Goal: Task Accomplishment & Management: Manage account settings

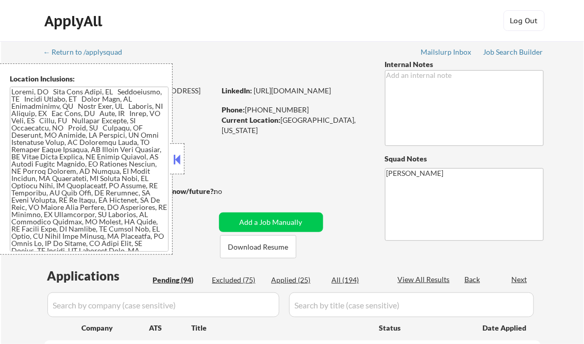
click at [182, 158] on button at bounding box center [177, 158] width 11 height 15
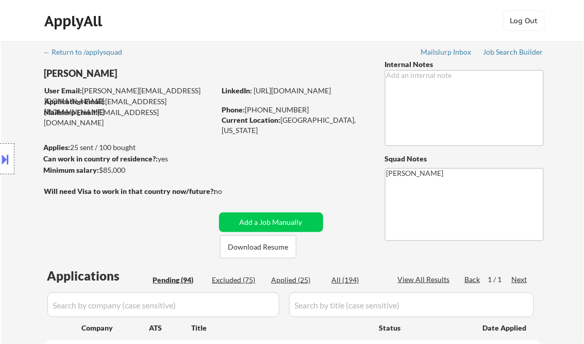
select select ""pending""
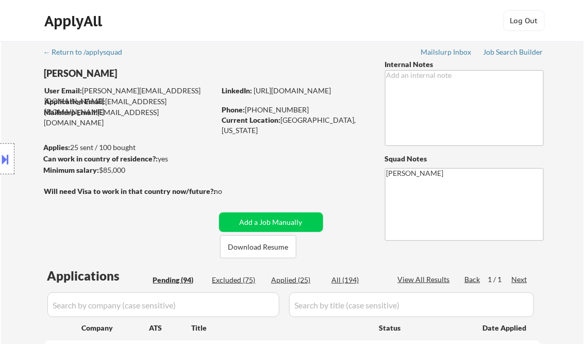
select select ""pending""
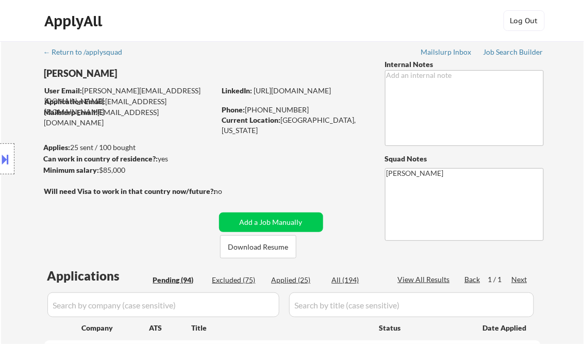
select select ""pending""
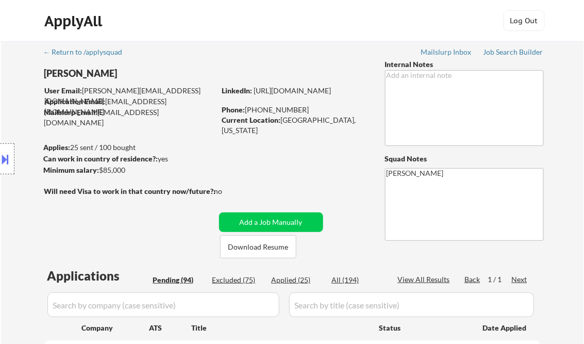
select select ""pending""
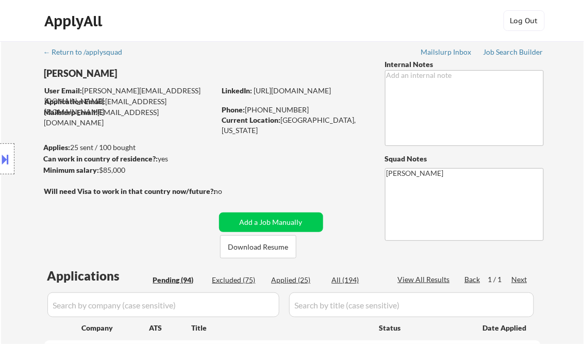
select select ""pending""
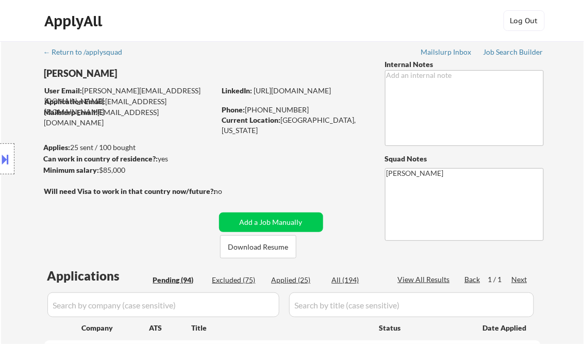
select select ""pending""
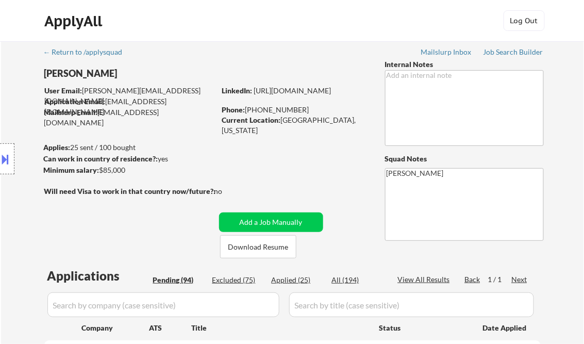
select select ""pending""
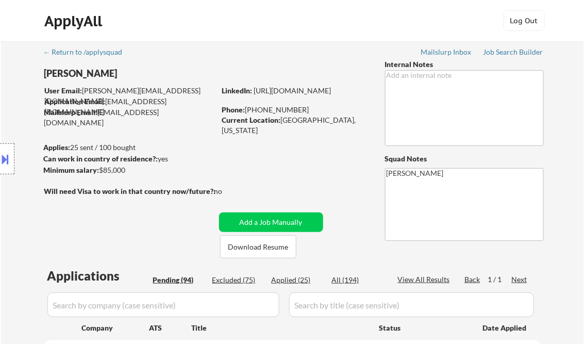
select select ""pending""
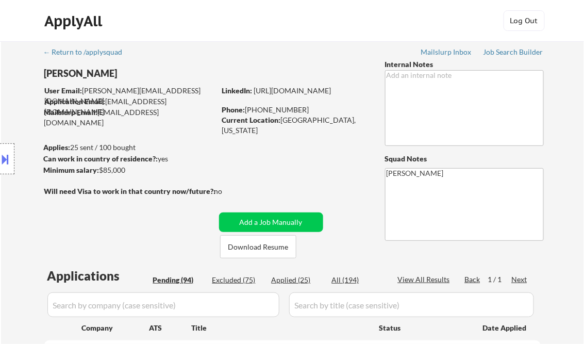
select select ""pending""
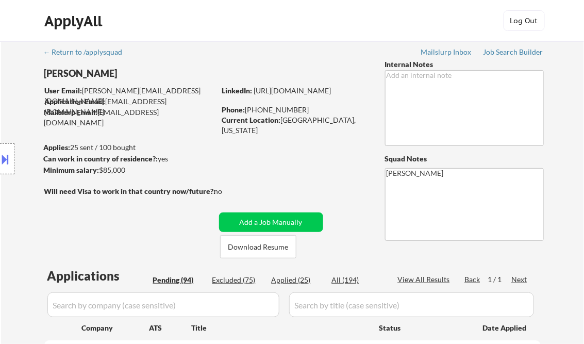
select select ""pending""
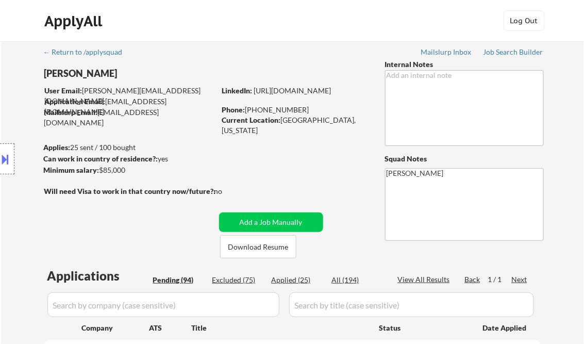
select select ""pending""
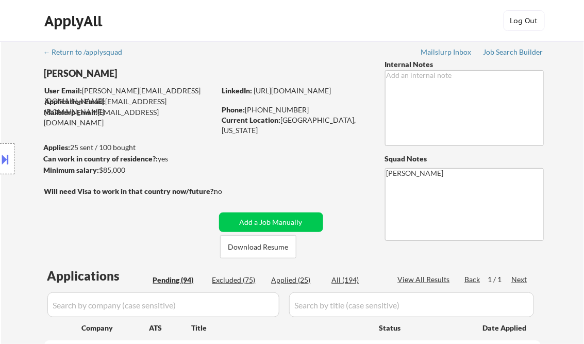
select select ""pending""
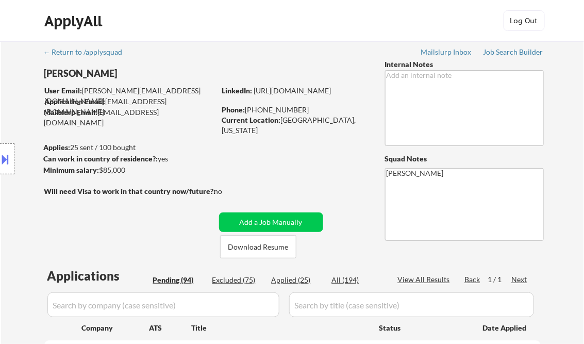
select select ""pending""
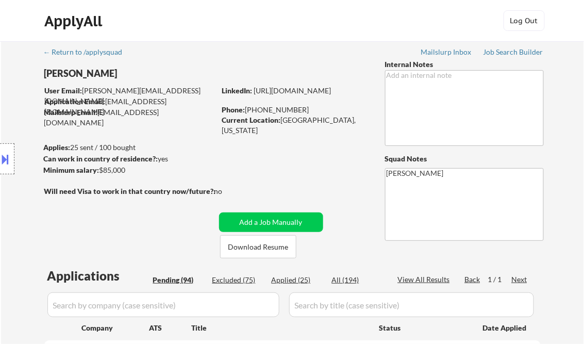
select select ""pending""
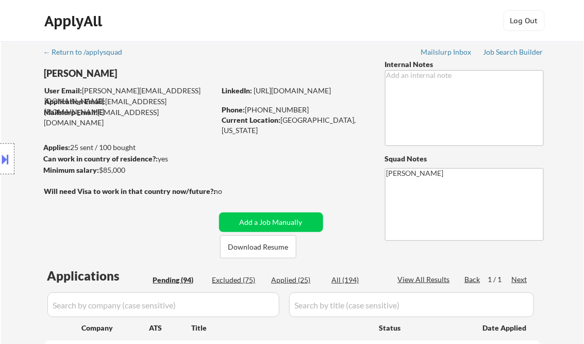
select select ""pending""
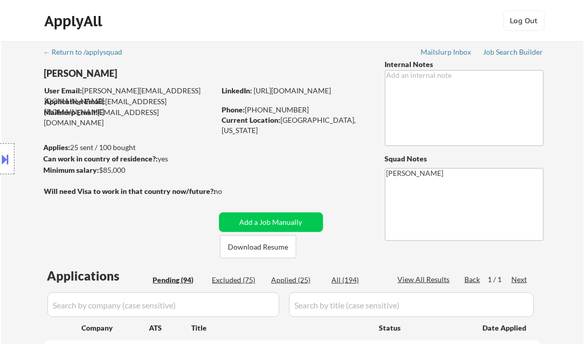
select select ""pending""
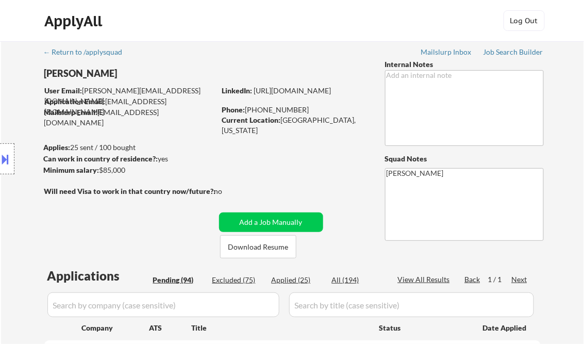
select select ""pending""
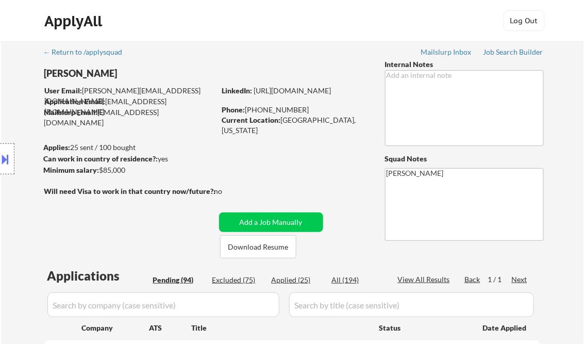
select select ""pending""
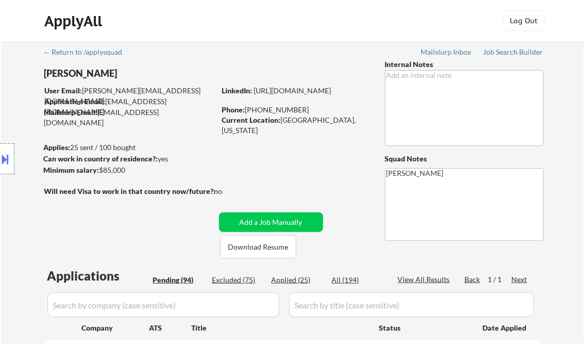
select select ""pending""
click at [517, 52] on div "Job Search Builder" at bounding box center [513, 51] width 60 height 7
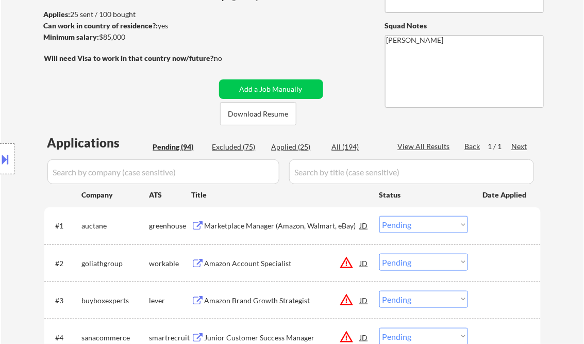
scroll to position [165, 0]
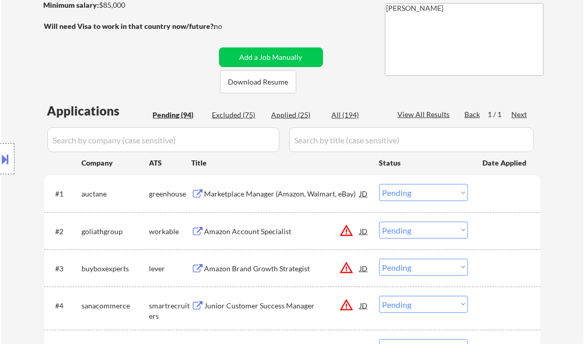
click at [274, 193] on div "Marketplace Manager (Amazon, Walmart, eBay)" at bounding box center [282, 194] width 156 height 10
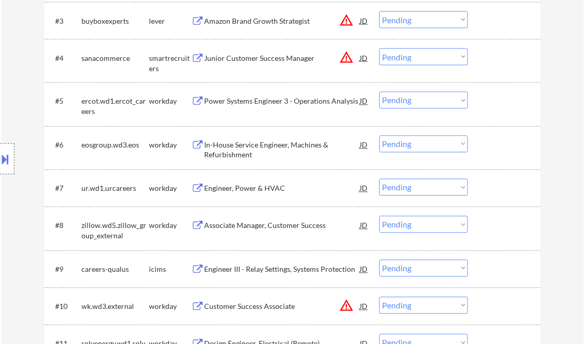
scroll to position [288, 0]
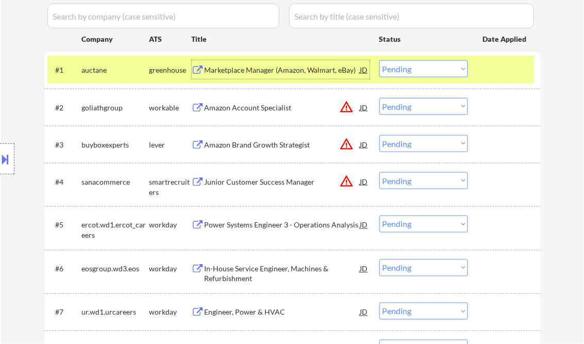
click at [2, 151] on button at bounding box center [5, 158] width 11 height 17
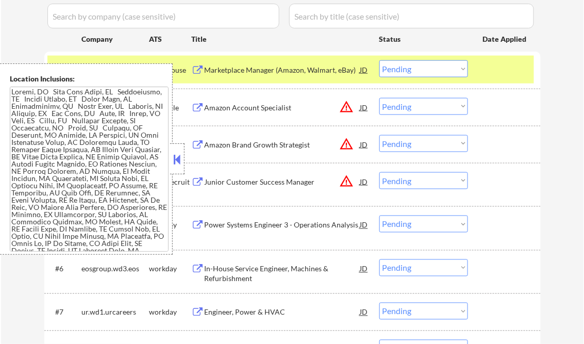
click at [179, 153] on button at bounding box center [177, 158] width 11 height 15
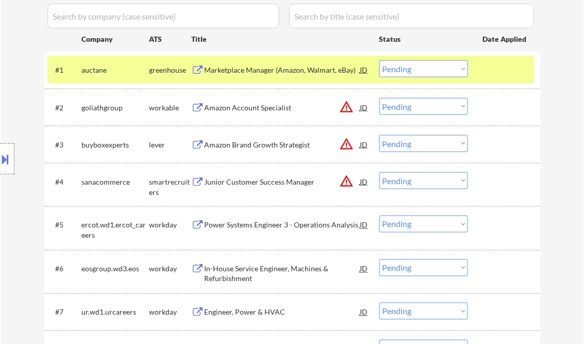
click at [414, 66] on select "Choose an option... Pending Applied Excluded (Questions) Excluded (Expired) Exc…" at bounding box center [423, 68] width 89 height 17
click at [379, 60] on select "Choose an option... Pending Applied Excluded (Questions) Excluded (Expired) Exc…" at bounding box center [423, 68] width 89 height 17
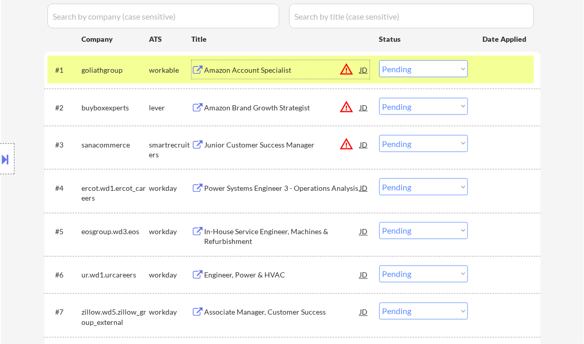
click at [231, 76] on div "Amazon Account Specialist" at bounding box center [282, 69] width 156 height 19
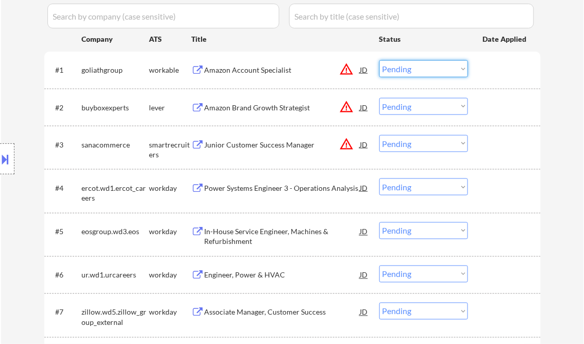
drag, startPoint x: 435, startPoint y: 67, endPoint x: 438, endPoint y: 74, distance: 7.4
click at [435, 67] on select "Choose an option... Pending Applied Excluded (Questions) Excluded (Expired) Exc…" at bounding box center [423, 68] width 89 height 17
click at [379, 60] on select "Choose an option... Pending Applied Excluded (Questions) Excluded (Expired) Exc…" at bounding box center [423, 68] width 89 height 17
select select ""pending""
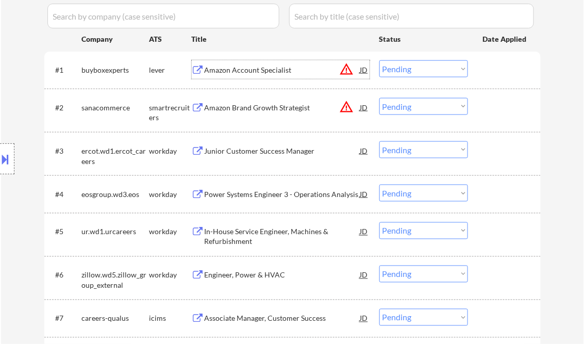
click at [257, 74] on div "Amazon Account Specialist" at bounding box center [282, 70] width 156 height 10
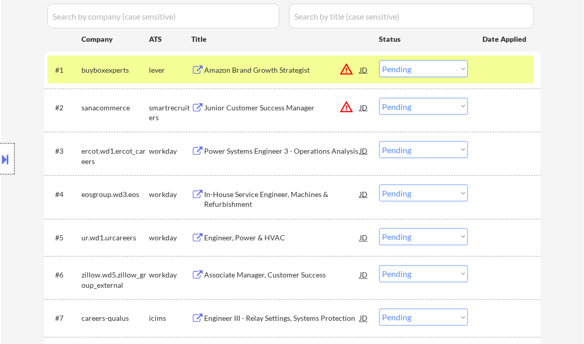
drag, startPoint x: 3, startPoint y: 150, endPoint x: 13, endPoint y: 164, distance: 17.0
click at [4, 151] on div at bounding box center [7, 158] width 14 height 31
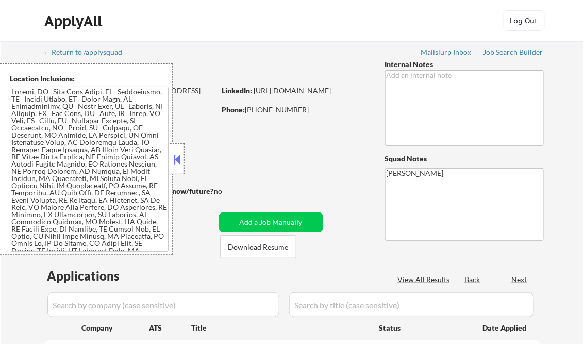
click at [172, 153] on button at bounding box center [177, 158] width 11 height 15
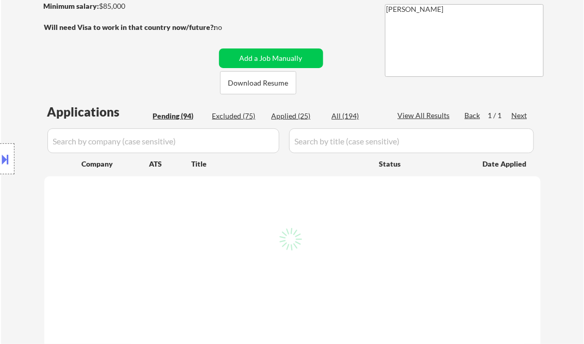
scroll to position [165, 0]
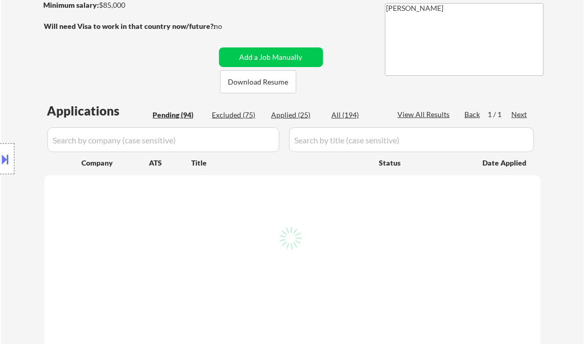
select select ""pending""
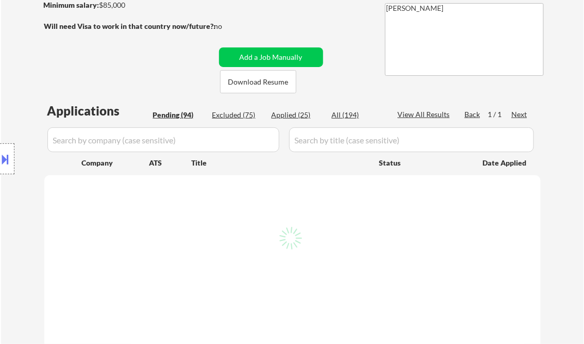
select select ""pending""
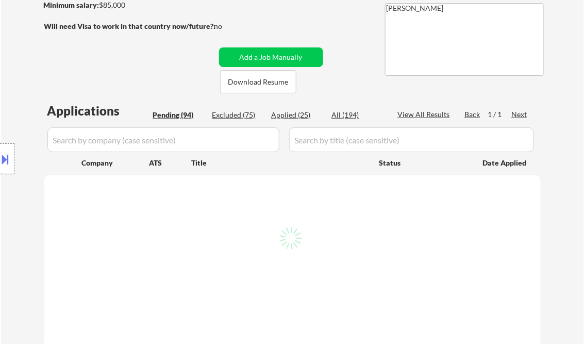
select select ""pending""
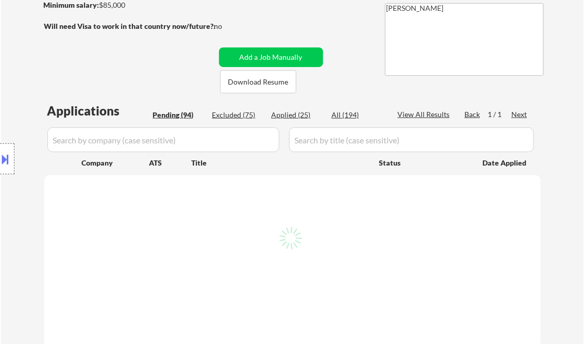
select select ""pending""
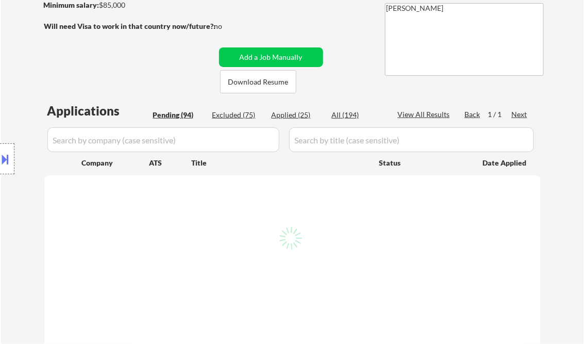
select select ""pending""
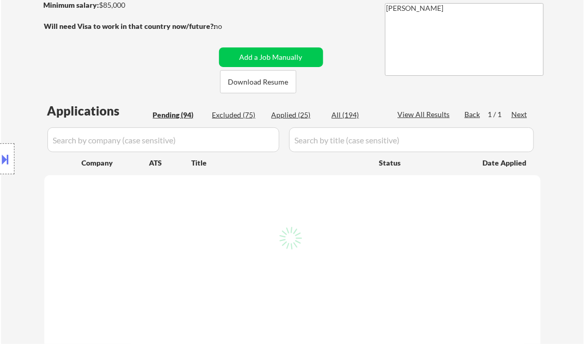
select select ""pending""
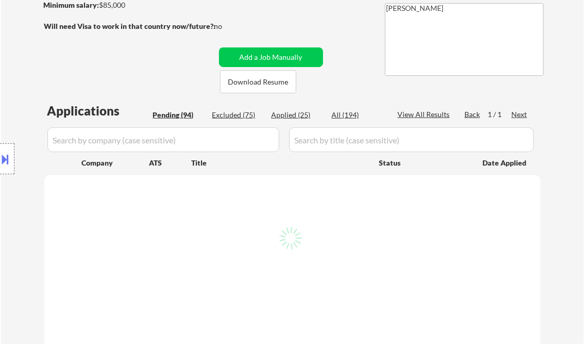
select select ""pending""
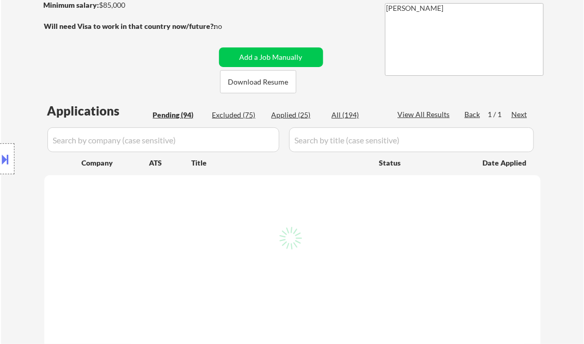
select select ""pending""
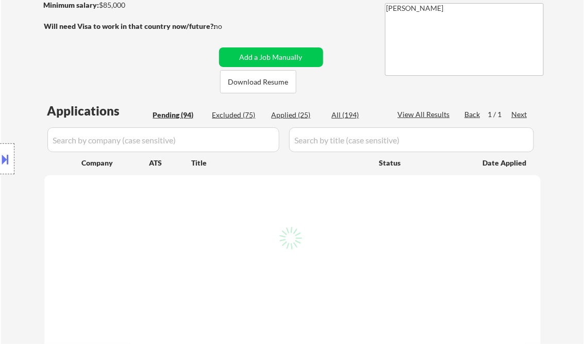
select select ""pending""
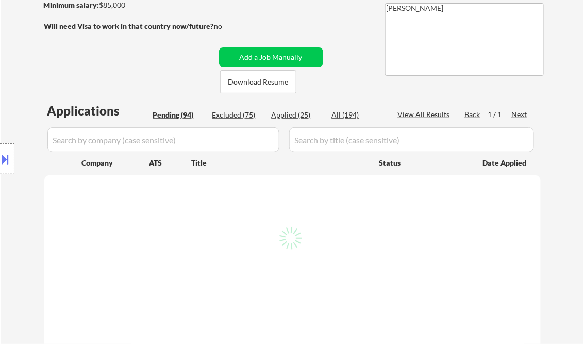
select select ""pending""
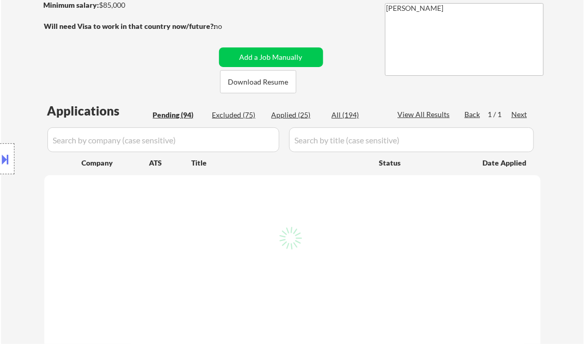
select select ""pending""
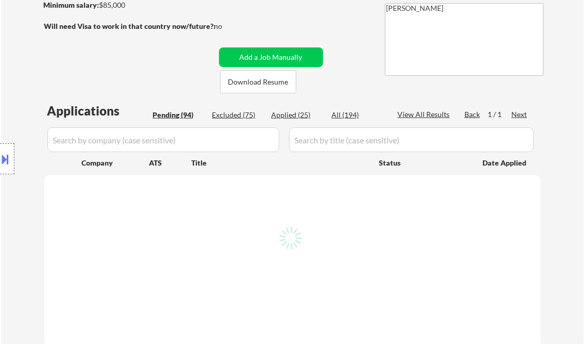
select select ""pending""
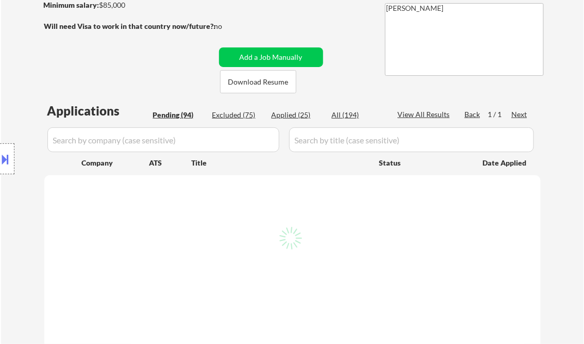
select select ""pending""
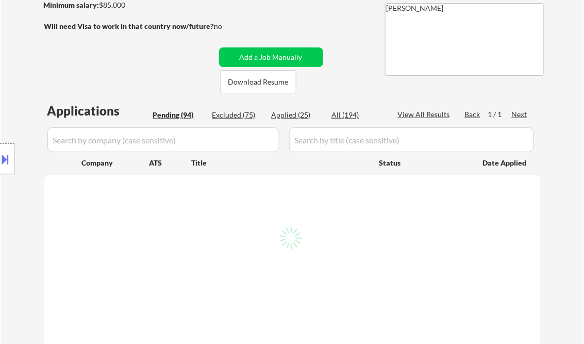
select select ""pending""
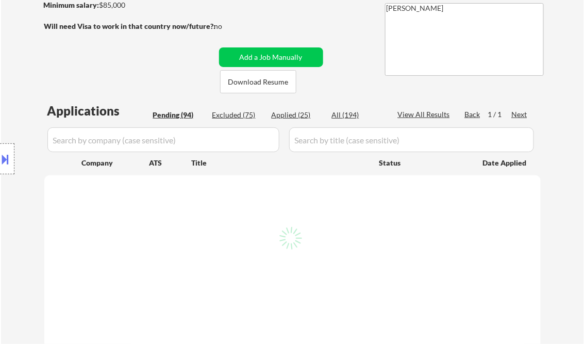
select select ""pending""
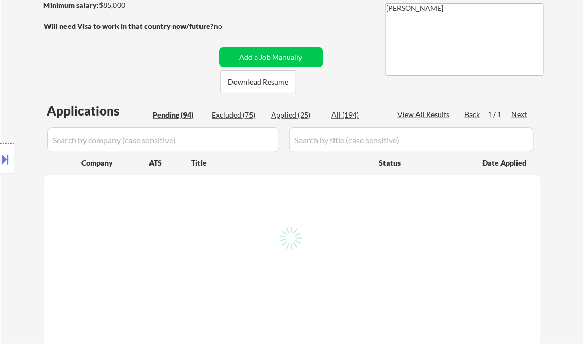
select select ""pending""
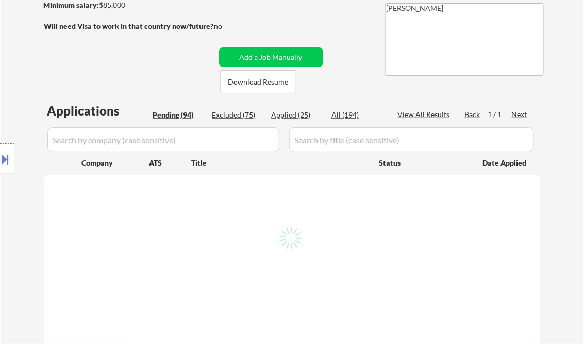
select select ""pending""
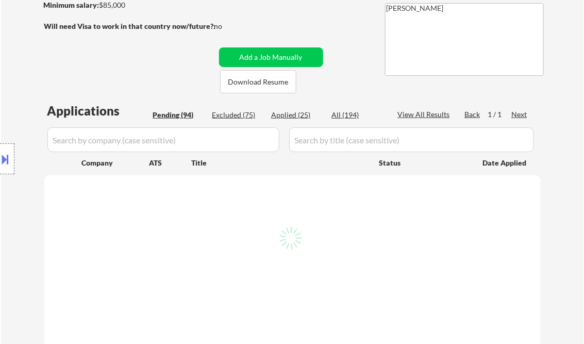
select select ""pending""
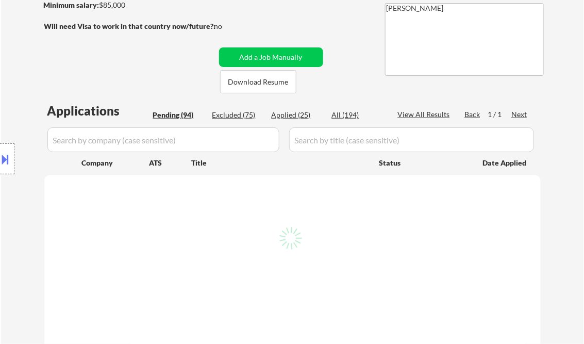
select select ""pending""
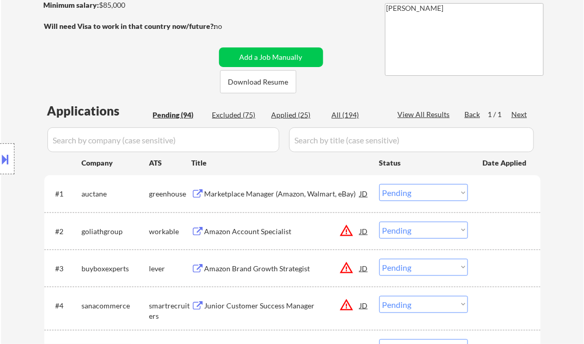
click at [298, 115] on div "Applied (25)" at bounding box center [297, 115] width 52 height 10
